Goal: Task Accomplishment & Management: Manage account settings

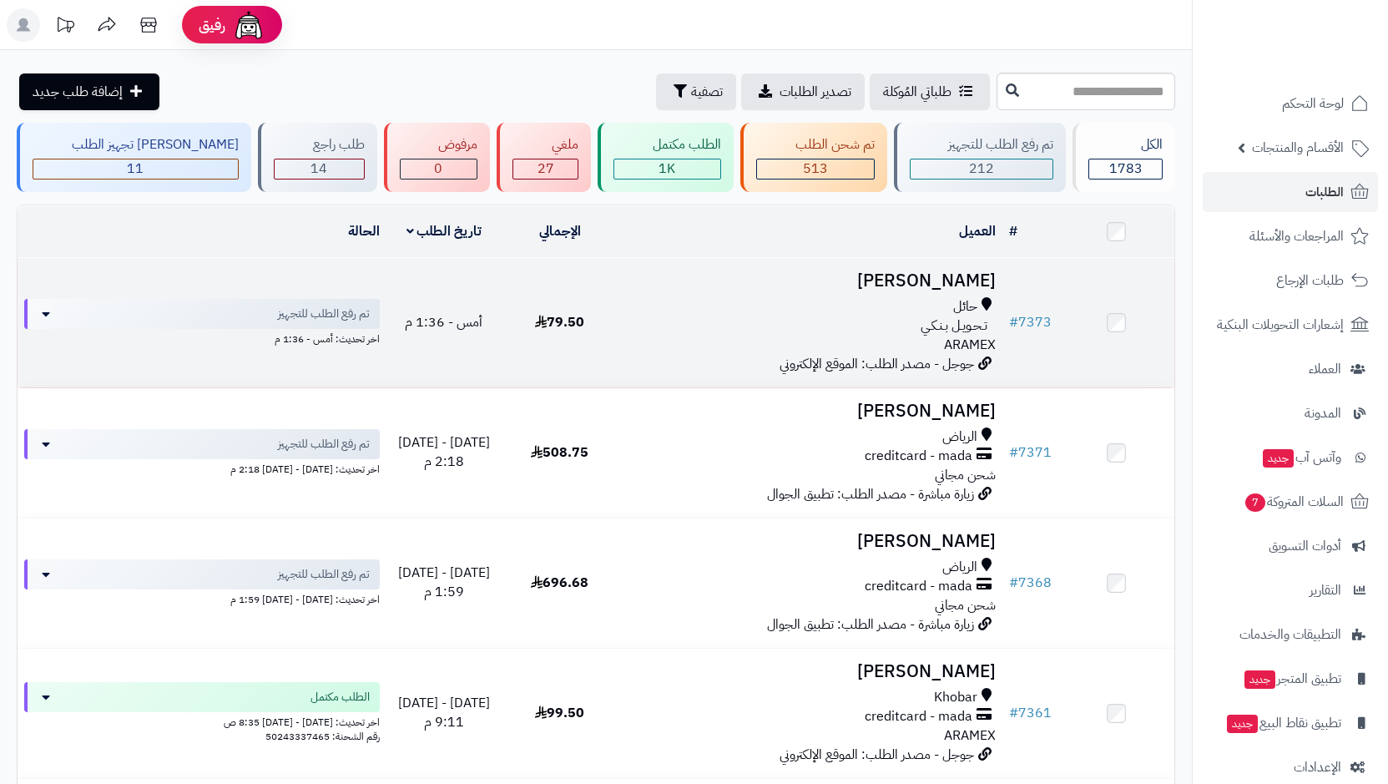
click at [918, 318] on div "تـحـويـل بـنـكـي" at bounding box center [810, 325] width 372 height 19
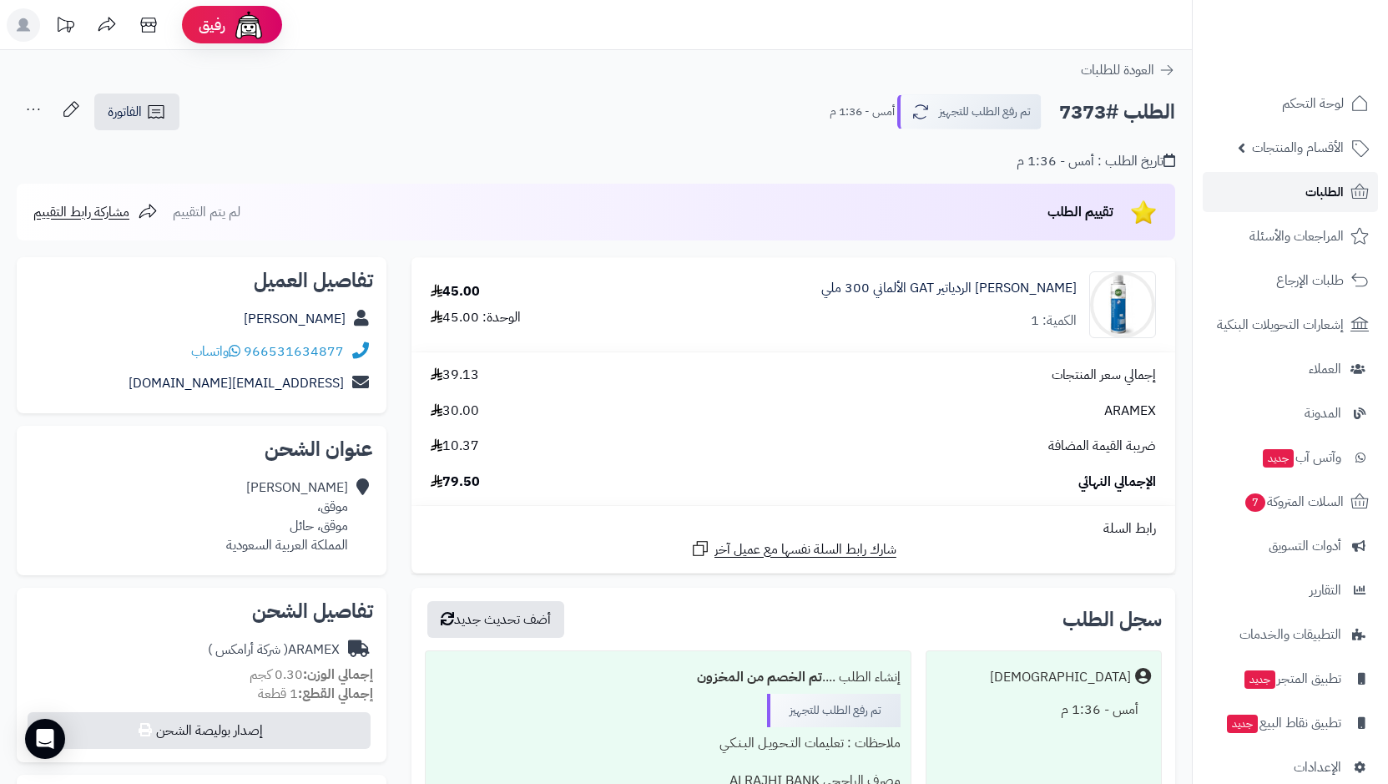
click at [1264, 194] on link "الطلبات" at bounding box center [1290, 192] width 175 height 40
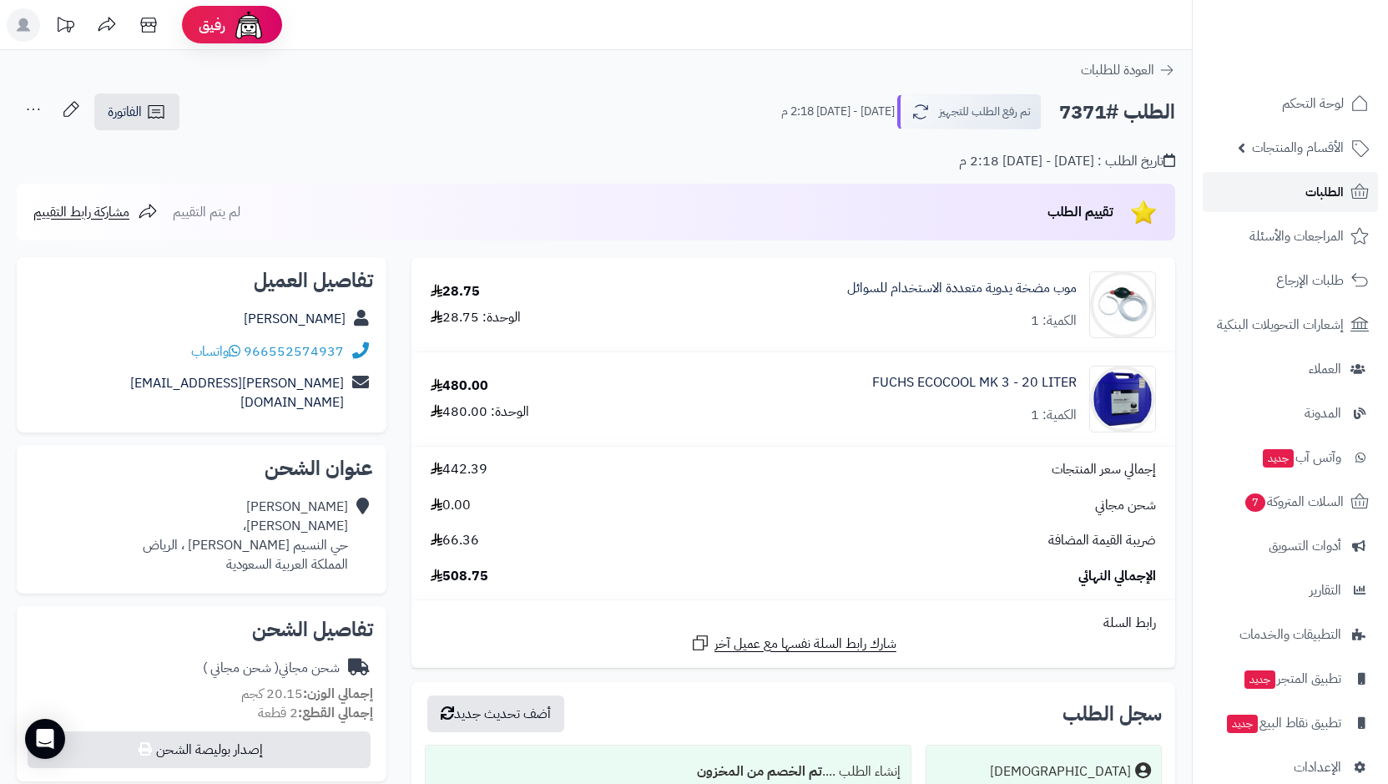
click at [1258, 190] on link "الطلبات" at bounding box center [1290, 192] width 175 height 40
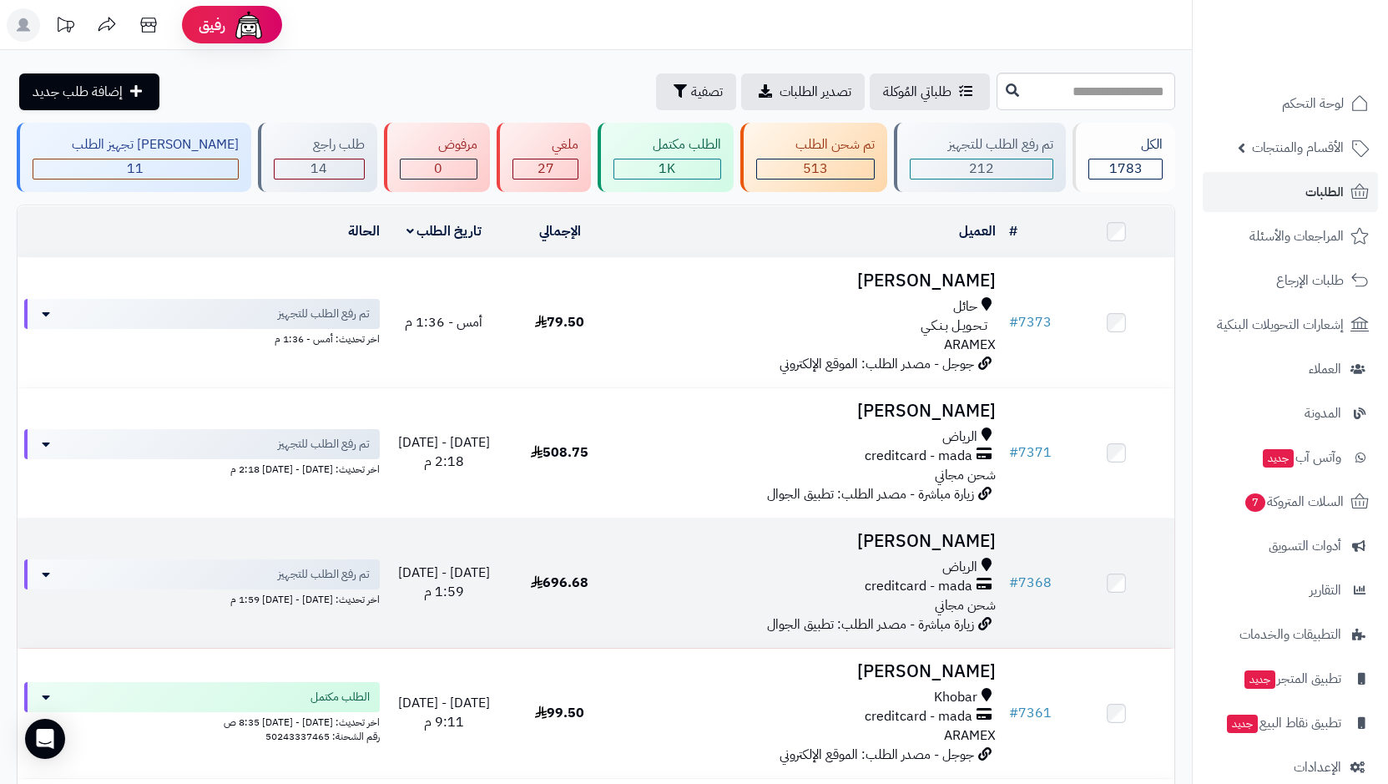
click at [916, 558] on div "الرياض" at bounding box center [810, 567] width 372 height 19
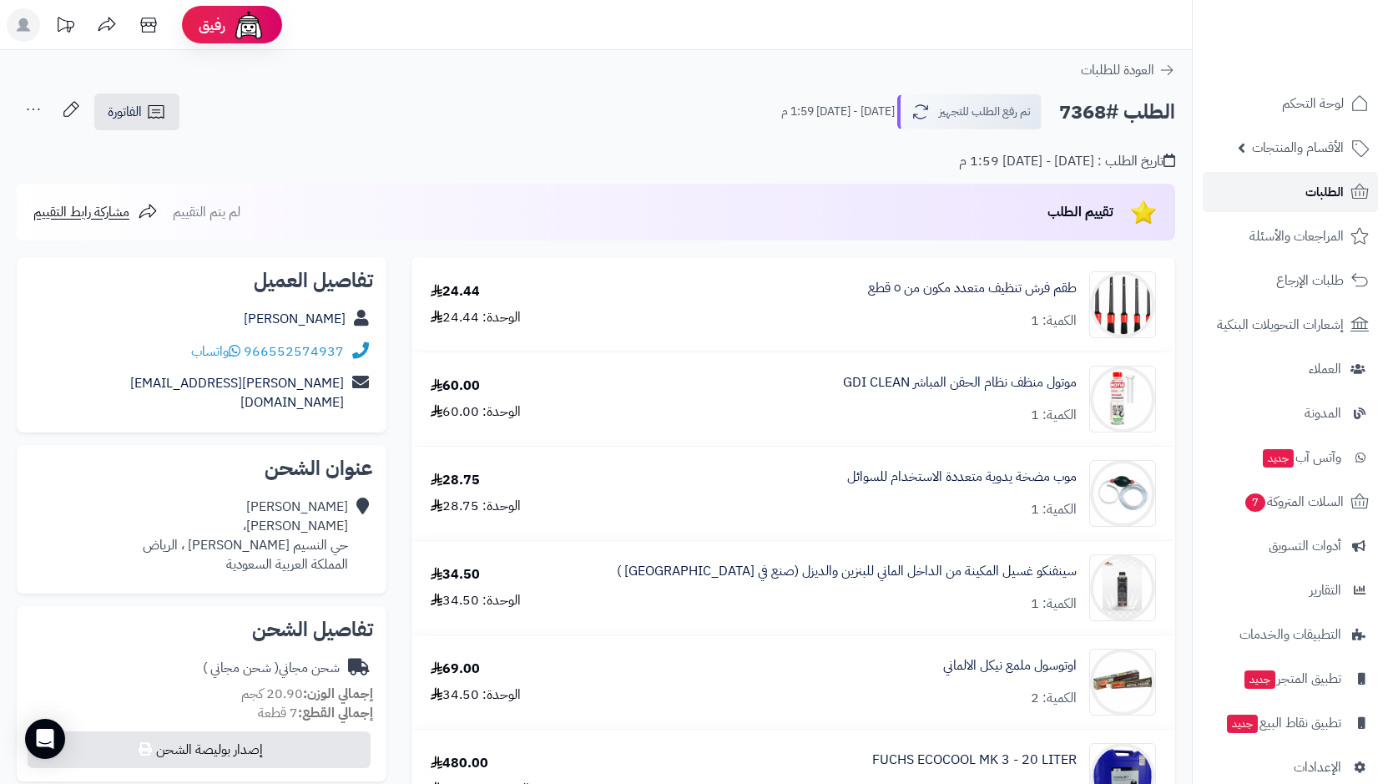
click at [1318, 187] on span "الطلبات" at bounding box center [1324, 191] width 38 height 23
